Goal: Task Accomplishment & Management: Complete application form

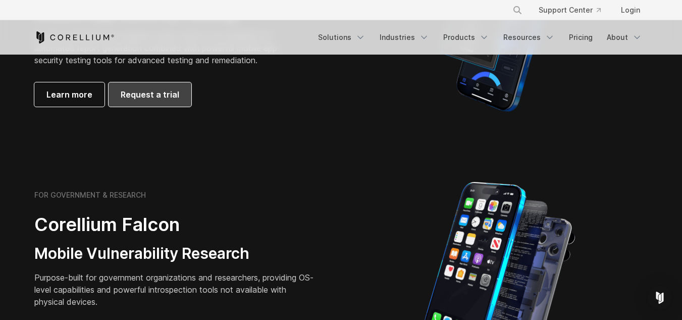
click at [146, 88] on span "Request a trial" at bounding box center [150, 94] width 59 height 12
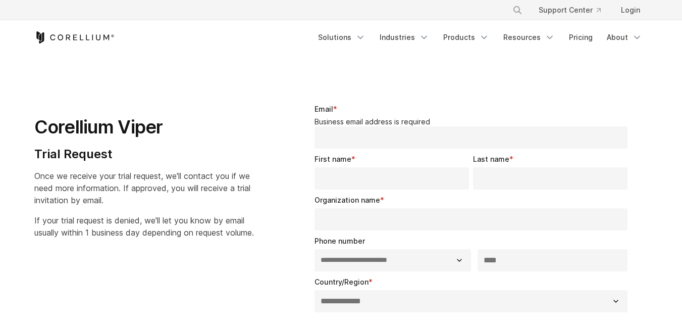
select select "**"
